Goal: Transaction & Acquisition: Purchase product/service

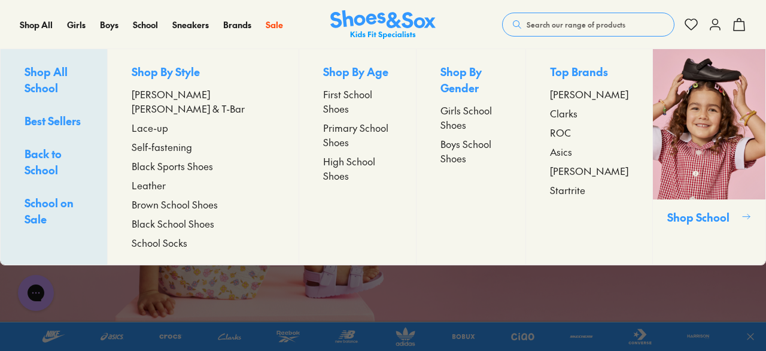
click at [440, 148] on span "Boys School Shoes" at bounding box center [470, 150] width 60 height 29
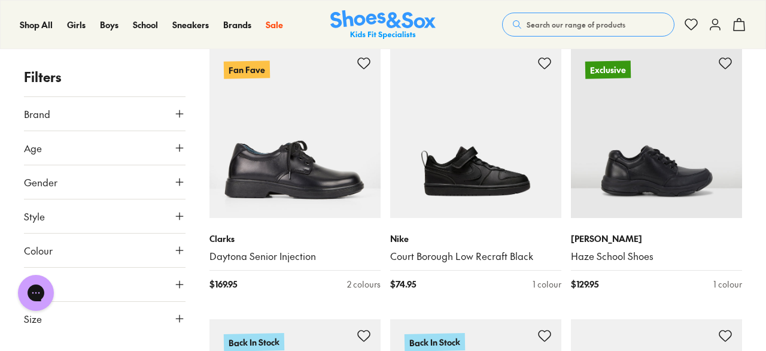
scroll to position [519, 0]
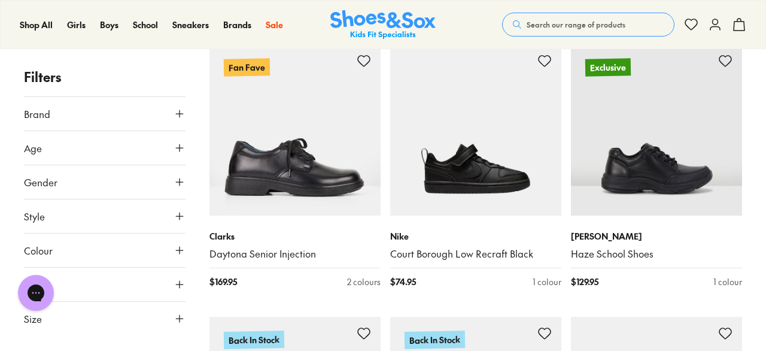
click at [184, 115] on icon at bounding box center [179, 114] width 12 height 12
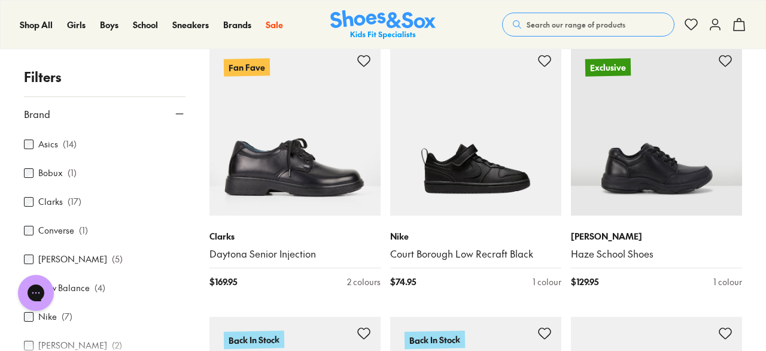
scroll to position [31, 0]
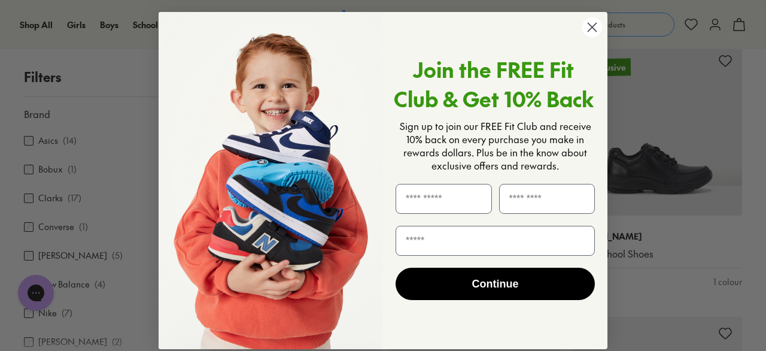
click at [590, 32] on circle "Close dialog" at bounding box center [592, 27] width 20 height 20
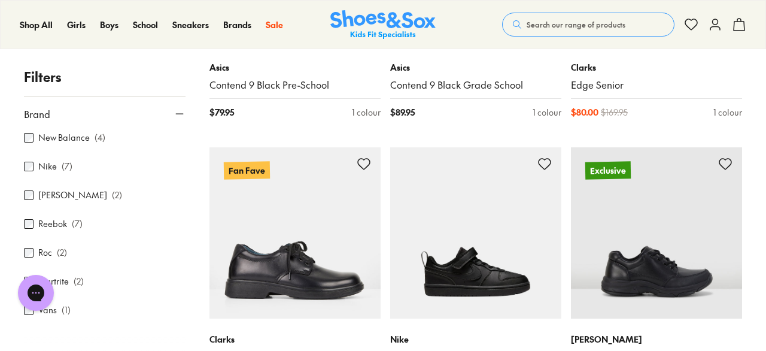
scroll to position [376, 0]
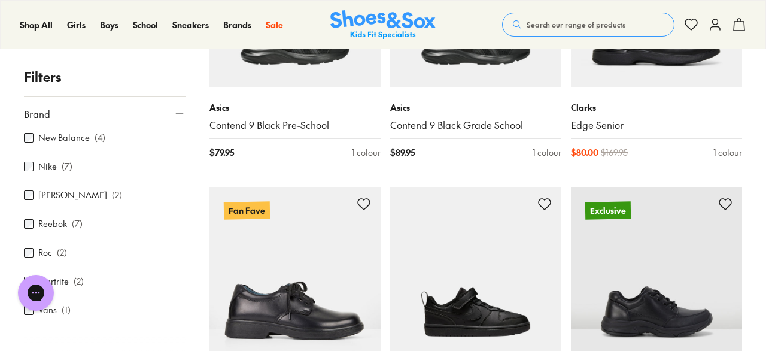
click at [181, 112] on icon at bounding box center [179, 114] width 12 height 12
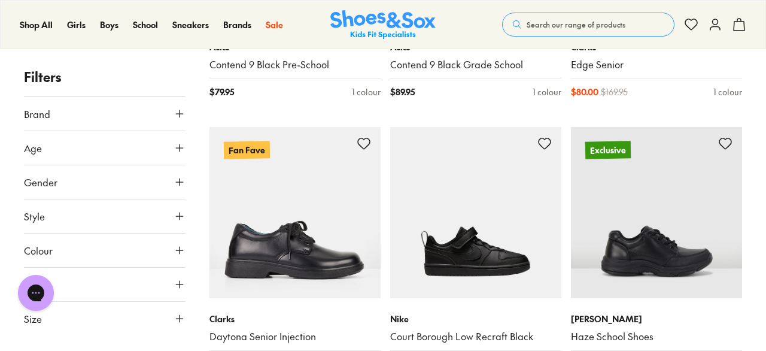
scroll to position [439, 0]
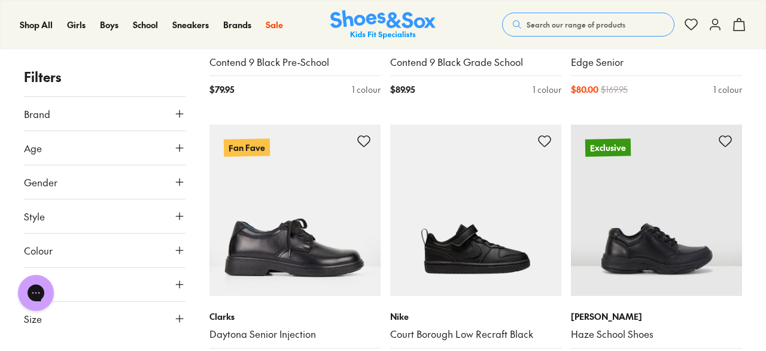
click at [178, 212] on icon at bounding box center [179, 216] width 12 height 12
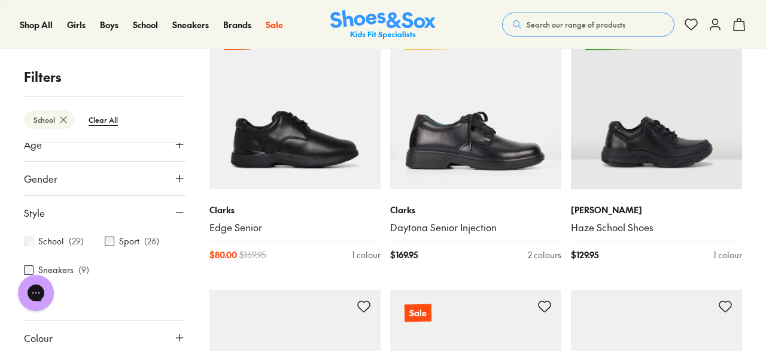
scroll to position [294, 0]
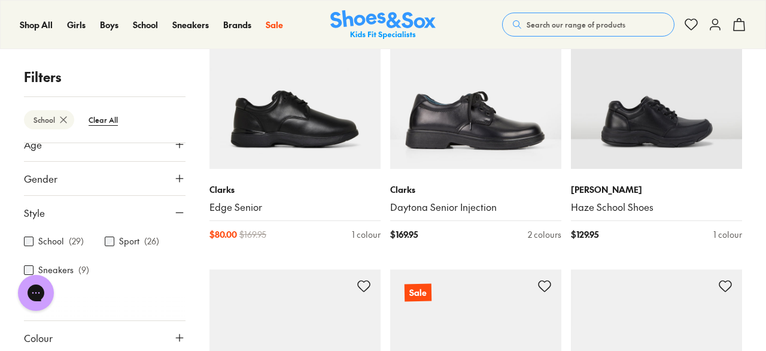
click at [182, 212] on icon at bounding box center [179, 212] width 12 height 12
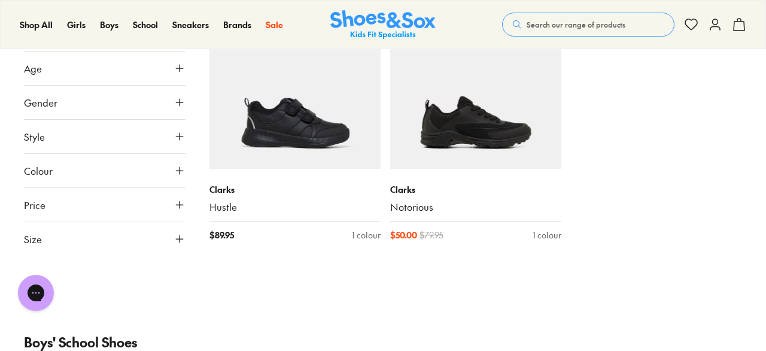
scroll to position [2744, 0]
click at [182, 239] on use at bounding box center [179, 238] width 7 height 7
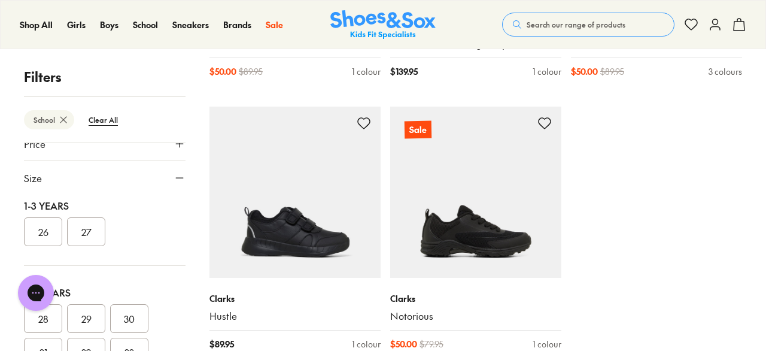
scroll to position [0, 0]
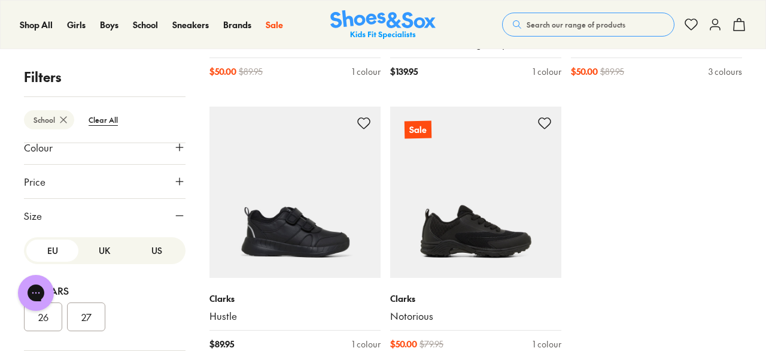
click at [114, 216] on button "Size" at bounding box center [105, 216] width 162 height 34
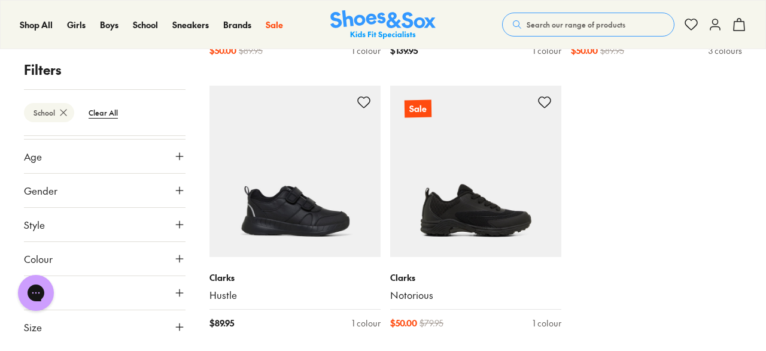
scroll to position [2654, 0]
click at [84, 191] on button "Gender" at bounding box center [105, 191] width 162 height 34
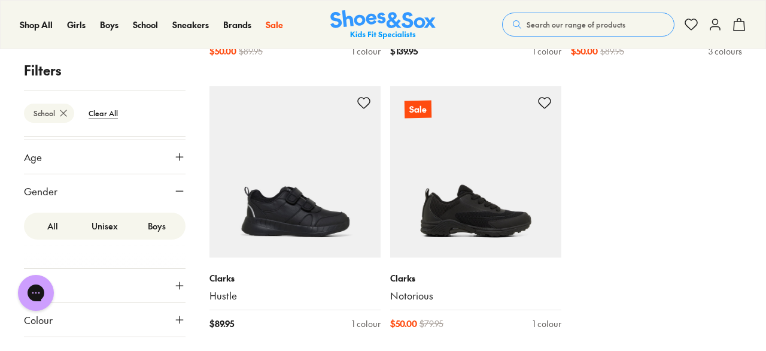
click at [60, 193] on button "Gender" at bounding box center [105, 191] width 162 height 34
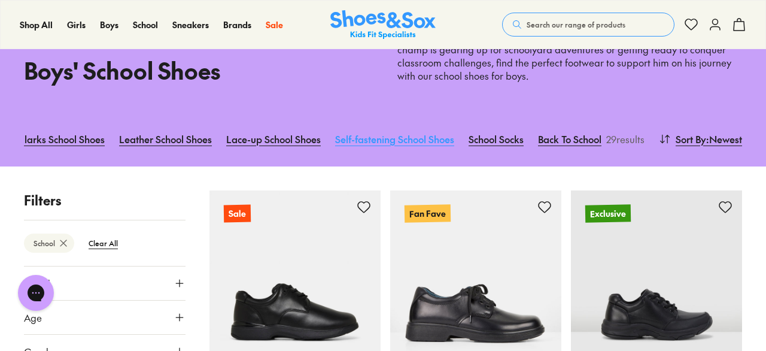
scroll to position [0, 269]
click at [445, 141] on link "Self-fastening School Shoes" at bounding box center [394, 139] width 119 height 26
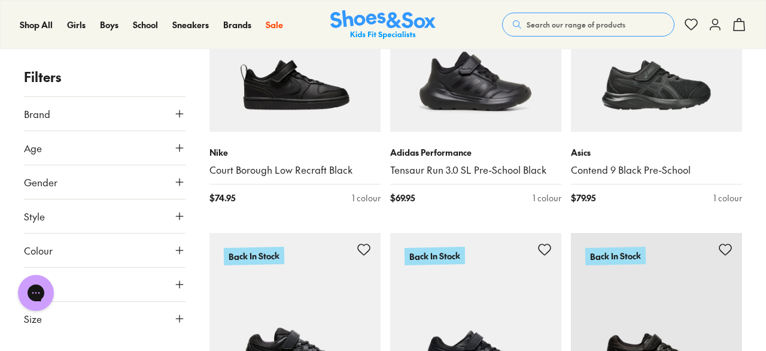
scroll to position [318, 0]
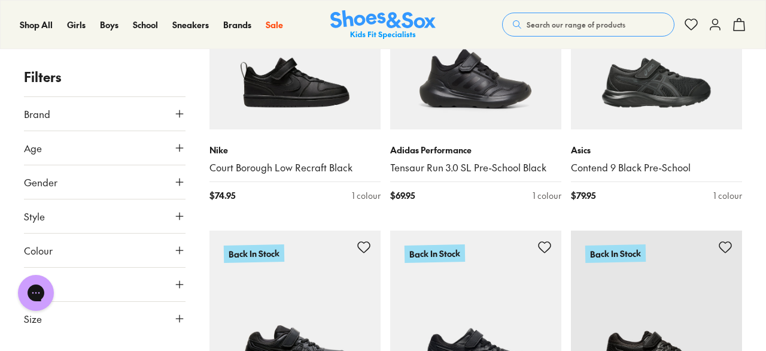
click at [182, 211] on icon at bounding box center [179, 216] width 12 height 12
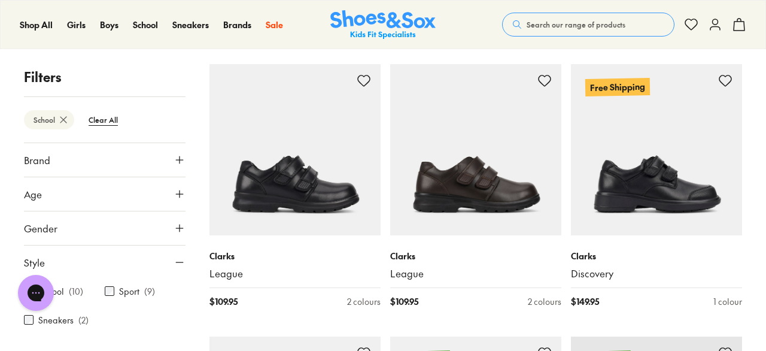
scroll to position [211, 0]
